Goal: Transaction & Acquisition: Download file/media

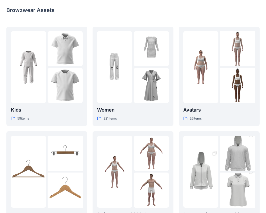
click at [126, 13] on div "Browzwear Assets" at bounding box center [112, 9] width 212 height 7
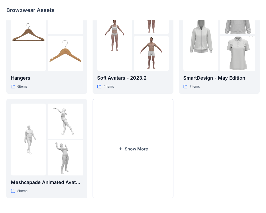
scroll to position [126, 0]
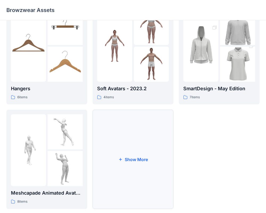
click at [164, 144] on button "Show More" at bounding box center [133, 159] width 81 height 99
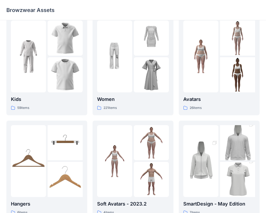
scroll to position [0, 0]
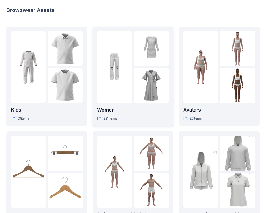
click at [152, 62] on img at bounding box center [151, 48] width 35 height 35
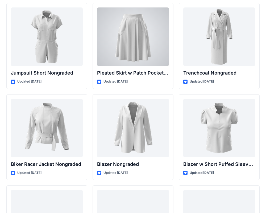
scroll to position [5393, 0]
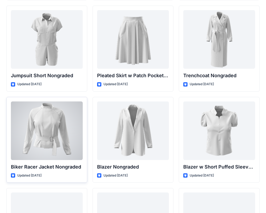
click at [58, 142] on div at bounding box center [47, 130] width 72 height 58
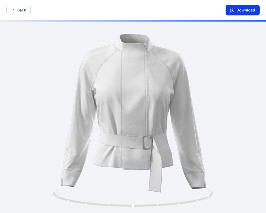
click at [254, 9] on button "Download" at bounding box center [242, 10] width 34 height 11
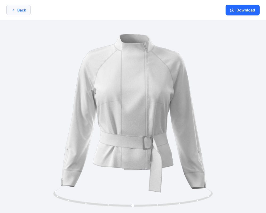
click at [22, 10] on button "Back" at bounding box center [18, 10] width 24 height 10
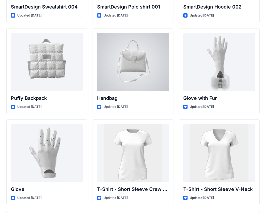
scroll to position [4106, 0]
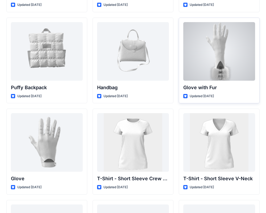
click at [232, 69] on div at bounding box center [219, 51] width 72 height 58
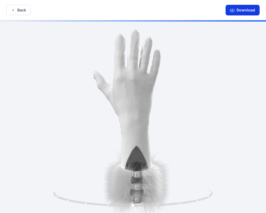
click at [235, 8] on button "Download" at bounding box center [242, 10] width 34 height 11
